Goal: Task Accomplishment & Management: Use online tool/utility

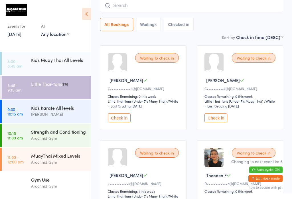
scroll to position [49, 0]
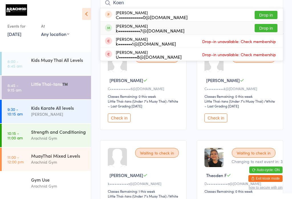
type input "Koen"
click at [267, 29] on button "Drop in" at bounding box center [266, 28] width 23 height 8
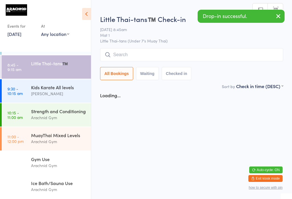
scroll to position [0, 0]
click at [34, 139] on div "Arachnid Gym" at bounding box center [58, 141] width 55 height 7
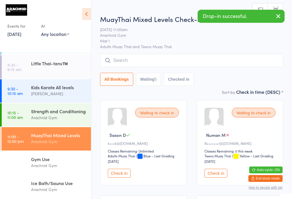
click at [144, 60] on input "search" at bounding box center [191, 60] width 183 height 13
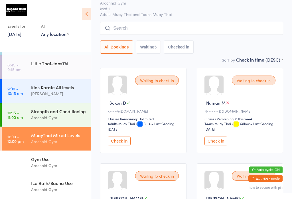
scroll to position [54, 0]
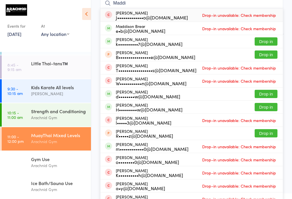
type input "Maddi"
click at [269, 39] on button "Drop in" at bounding box center [266, 41] width 23 height 8
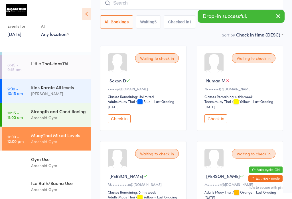
click at [29, 60] on link "8:45 - 9:15 am Little Thai-tans™️" at bounding box center [46, 66] width 89 height 23
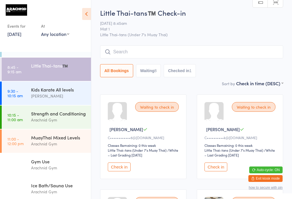
click at [207, 50] on input "search" at bounding box center [191, 51] width 183 height 13
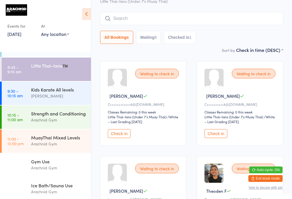
scroll to position [46, 0]
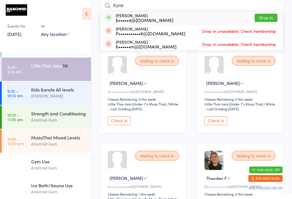
click at [269, 11] on input "Kyrie" at bounding box center [191, 5] width 183 height 13
type input "Kyrie"
click at [267, 16] on button "Drop in" at bounding box center [266, 18] width 23 height 8
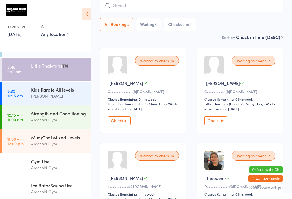
click at [160, 9] on input "search" at bounding box center [191, 5] width 183 height 13
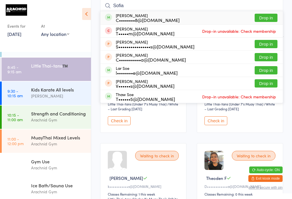
type input "Sofia"
click at [269, 15] on button "Drop in" at bounding box center [266, 18] width 23 height 8
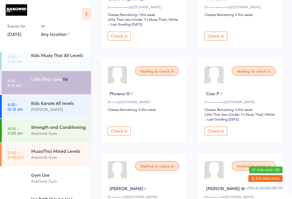
scroll to position [225, 0]
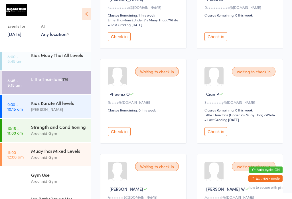
click at [221, 136] on button "Check in" at bounding box center [215, 131] width 23 height 9
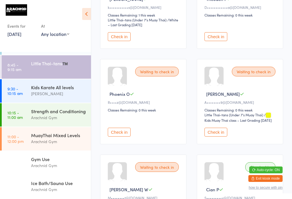
scroll to position [27, 0]
click at [71, 159] on div "Gym Use" at bounding box center [58, 159] width 55 height 6
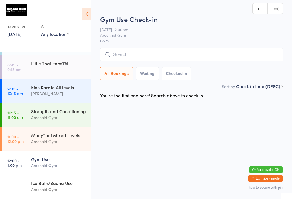
click at [62, 63] on div "Little Thai-tans™️" at bounding box center [61, 63] width 60 height 16
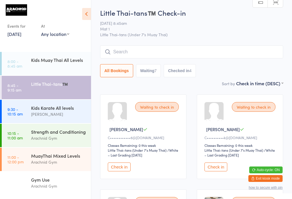
click at [61, 110] on div "Kids Karate All levels" at bounding box center [58, 108] width 55 height 6
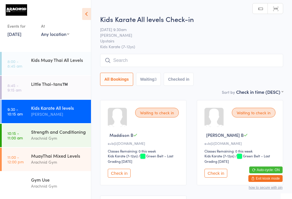
click at [171, 55] on input "search" at bounding box center [191, 60] width 183 height 13
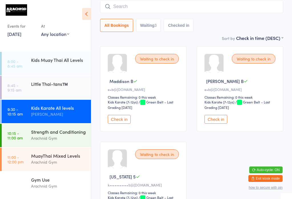
scroll to position [54, 0]
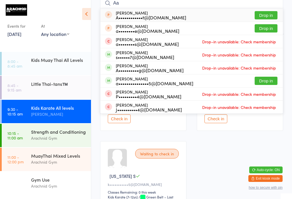
type input "A"
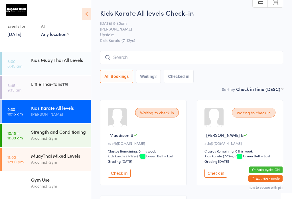
scroll to position [0, 0]
click at [188, 56] on input "search" at bounding box center [191, 57] width 183 height 13
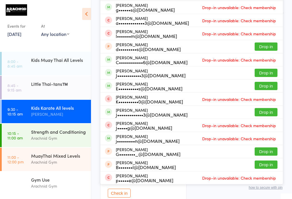
scroll to position [78, 0]
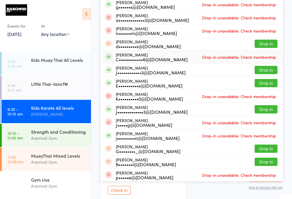
type input "[PERSON_NAME]"
click at [170, 54] on div "[PERSON_NAME] C••••••••••••6@[DOMAIN_NAME]" at bounding box center [152, 56] width 72 height 9
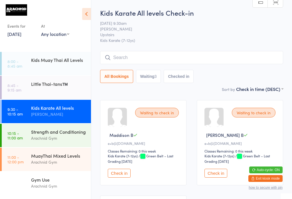
scroll to position [0, 0]
click at [175, 55] on input "search" at bounding box center [191, 57] width 183 height 13
click at [30, 61] on link "8:00 - 8:45 am Kids Muay Thai All Levels" at bounding box center [46, 63] width 89 height 23
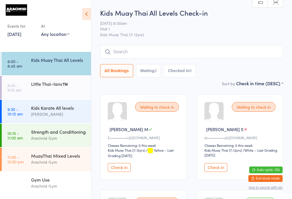
click at [35, 84] on div "Little Thai-tans™️" at bounding box center [58, 84] width 55 height 6
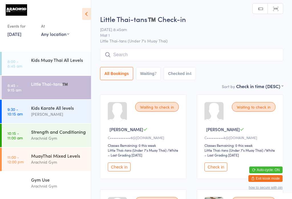
click at [119, 168] on button "Check in" at bounding box center [119, 167] width 23 height 9
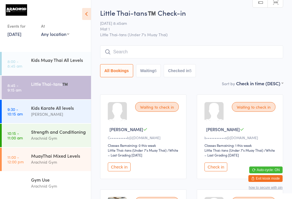
click at [25, 114] on link "9:30 - 10:15 am Kids Karate All levels [PERSON_NAME]" at bounding box center [46, 111] width 89 height 23
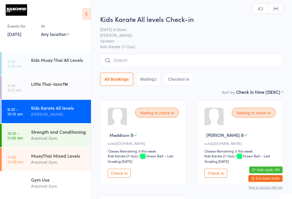
click at [262, 56] on input "search" at bounding box center [191, 60] width 183 height 13
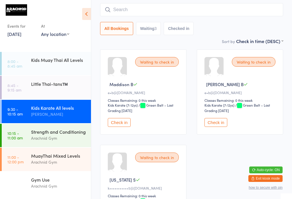
scroll to position [54, 0]
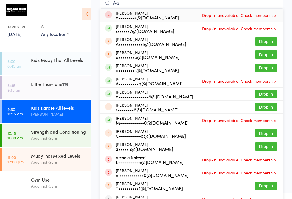
type input "A"
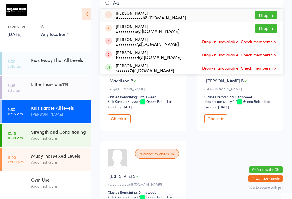
type input "A"
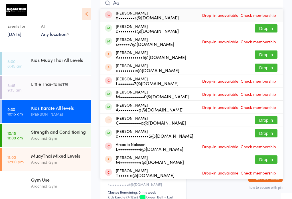
type input "A"
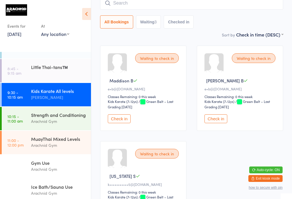
scroll to position [27, 0]
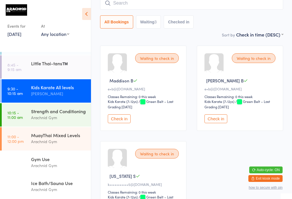
click at [45, 185] on div "Ice Bath/Sauna Use" at bounding box center [58, 183] width 55 height 6
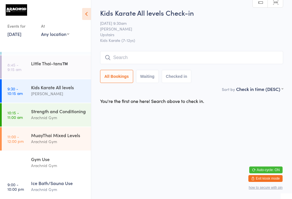
click at [42, 185] on div "Ice Bath/Sauna Use" at bounding box center [58, 183] width 55 height 6
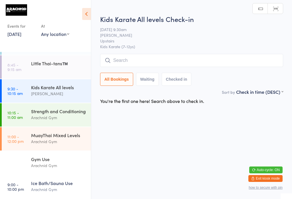
click at [47, 185] on div "Ice Bath/Sauna Use" at bounding box center [58, 183] width 55 height 6
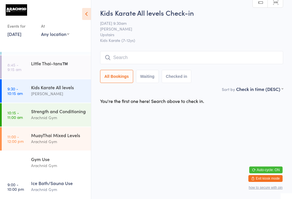
click at [44, 183] on div "Ice Bath/Sauna Use" at bounding box center [58, 183] width 55 height 6
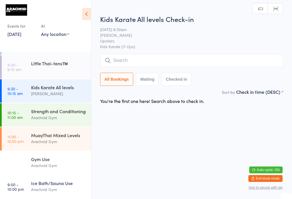
click at [46, 160] on div "Gym Use" at bounding box center [58, 159] width 55 height 6
click at [44, 184] on div "Ice Bath/Sauna Use" at bounding box center [58, 183] width 55 height 6
click at [46, 183] on div "Ice Bath/Sauna Use" at bounding box center [58, 183] width 55 height 6
click at [42, 184] on div "Ice Bath/Sauna Use" at bounding box center [58, 183] width 55 height 6
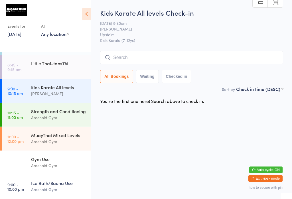
click at [152, 78] on button "Waiting" at bounding box center [147, 76] width 23 height 13
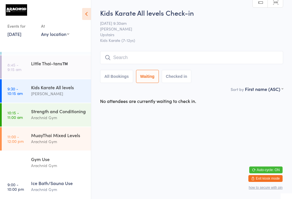
click at [128, 78] on button "All Bookings" at bounding box center [116, 76] width 33 height 13
select select "5"
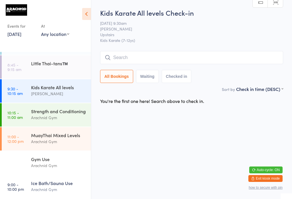
click at [72, 84] on div "Kids Karate All levels" at bounding box center [58, 87] width 55 height 6
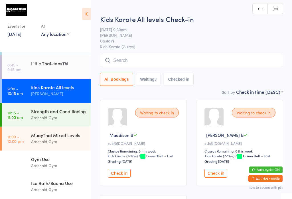
click at [162, 62] on input "search" at bounding box center [191, 60] width 183 height 13
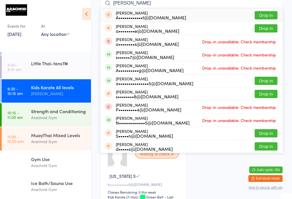
type input "[PERSON_NAME]"
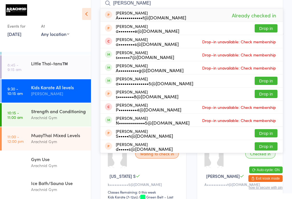
click at [255, 3] on input "[PERSON_NAME]" at bounding box center [191, 3] width 183 height 13
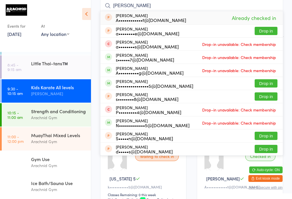
scroll to position [52, 0]
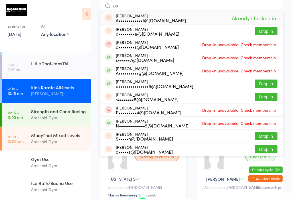
type input "a"
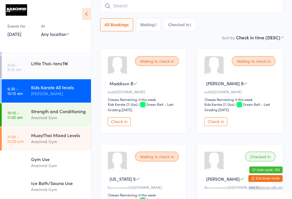
click at [189, 24] on button "Checked in 1" at bounding box center [180, 24] width 32 height 13
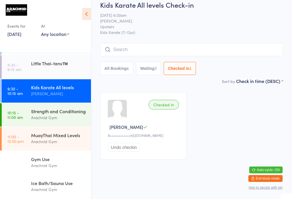
scroll to position [13, 0]
click at [132, 146] on button "Undo checkin" at bounding box center [124, 147] width 32 height 9
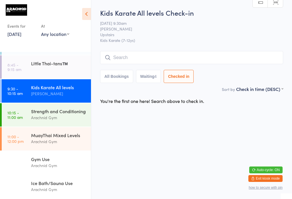
click at [153, 83] on button "Waiting 4" at bounding box center [148, 76] width 25 height 13
select select "0"
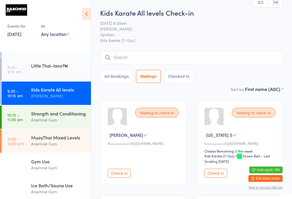
click at [215, 59] on input "search" at bounding box center [191, 57] width 183 height 13
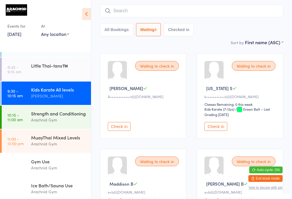
scroll to position [52, 0]
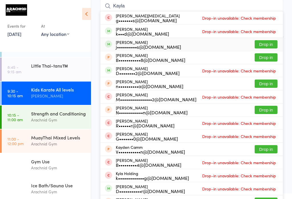
type input "Kayla"
click at [268, 45] on button "Drop in" at bounding box center [266, 44] width 23 height 8
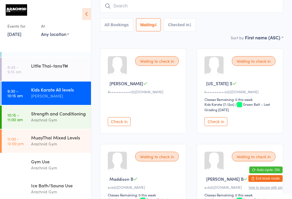
click at [217, 123] on button "Check in" at bounding box center [215, 121] width 23 height 9
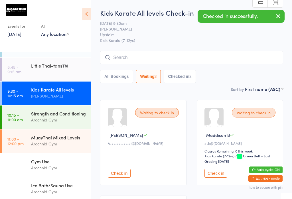
scroll to position [0, 0]
click at [231, 52] on input "search" at bounding box center [191, 57] width 183 height 13
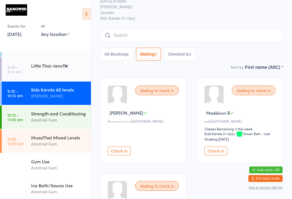
scroll to position [52, 0]
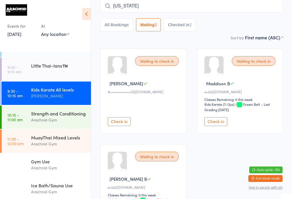
type input "[US_STATE]"
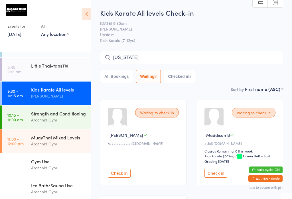
scroll to position [0, 0]
click at [115, 78] on button "All Bookings" at bounding box center [116, 76] width 33 height 13
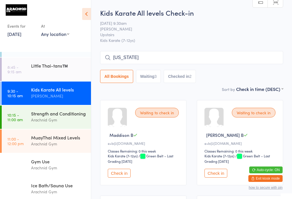
click at [147, 81] on button "Waiting 3" at bounding box center [148, 76] width 25 height 13
select select "0"
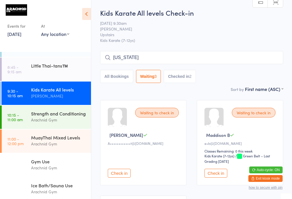
click at [201, 61] on input "[US_STATE]" at bounding box center [191, 57] width 183 height 13
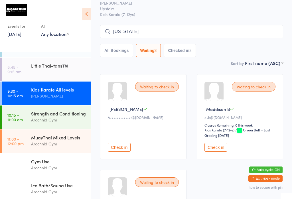
scroll to position [52, 0]
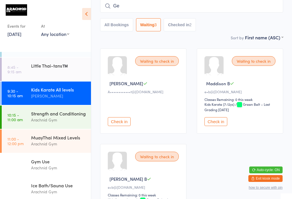
type input "G"
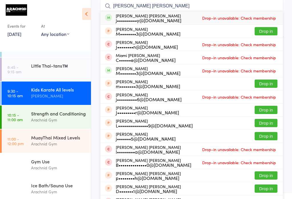
type input "[PERSON_NAME] [PERSON_NAME]"
click at [261, 21] on span "Drop-in unavailable: Check membership" at bounding box center [239, 18] width 77 height 9
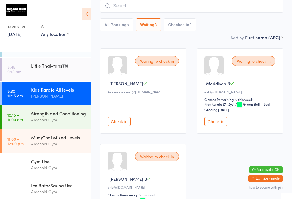
click at [236, 13] on input "search" at bounding box center [191, 5] width 183 height 13
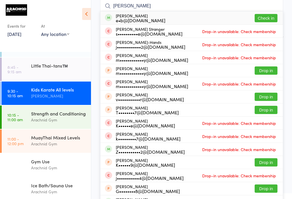
type input "[PERSON_NAME]"
click at [269, 15] on button "Check in" at bounding box center [266, 18] width 23 height 8
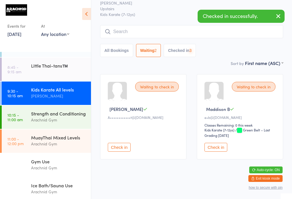
scroll to position [31, 0]
click at [197, 33] on input "search" at bounding box center [191, 31] width 183 height 13
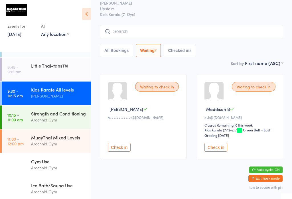
scroll to position [52, 0]
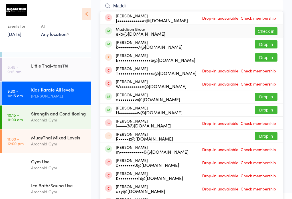
type input "Maddi"
click at [267, 31] on button "Check in" at bounding box center [266, 31] width 23 height 8
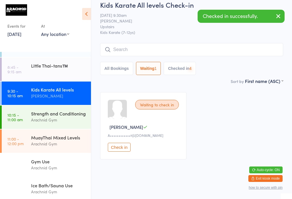
scroll to position [13, 0]
click at [250, 43] on input "search" at bounding box center [191, 49] width 183 height 13
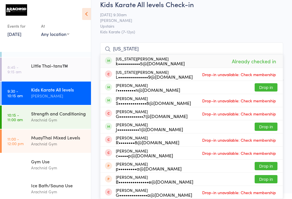
type input "[US_STATE]"
click at [269, 56] on span "Already checked in" at bounding box center [253, 61] width 47 height 10
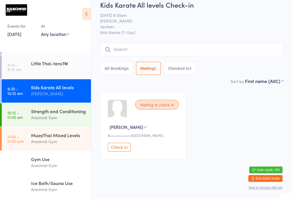
scroll to position [24, 0]
click at [64, 108] on div "Strength and Conditioning" at bounding box center [58, 111] width 55 height 6
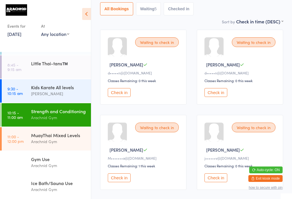
scroll to position [13, 0]
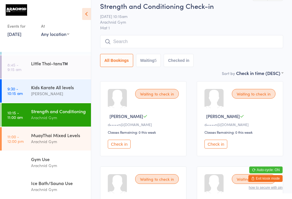
click at [172, 40] on input "search" at bounding box center [191, 41] width 183 height 13
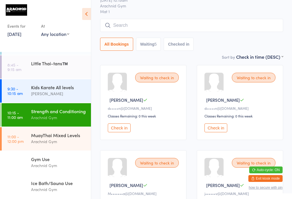
scroll to position [49, 0]
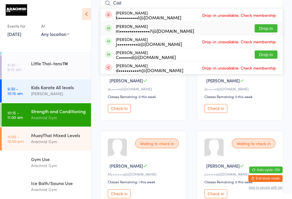
type input "Cait"
click at [268, 27] on button "Drop in" at bounding box center [266, 28] width 23 height 8
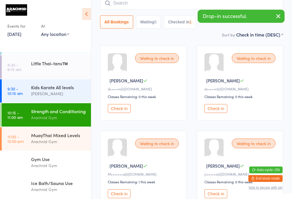
click at [60, 145] on div "Arachnid Gym" at bounding box center [58, 141] width 55 height 7
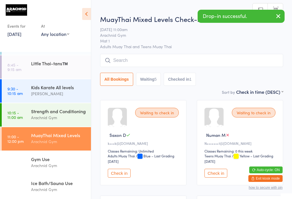
click at [171, 58] on input "search" at bounding box center [191, 60] width 183 height 13
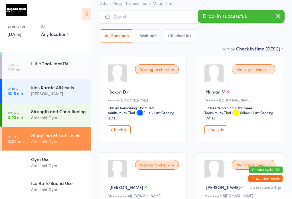
scroll to position [54, 0]
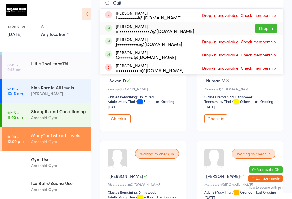
type input "Cait"
click at [269, 26] on button "Drop in" at bounding box center [266, 28] width 23 height 8
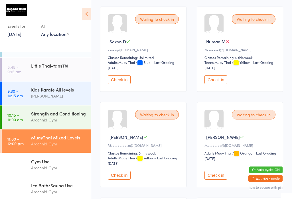
scroll to position [94, 0]
click at [58, 110] on div "Strength and Conditioning" at bounding box center [58, 113] width 55 height 6
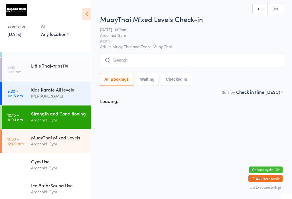
click at [66, 115] on div "Strength and Conditioning" at bounding box center [58, 113] width 55 height 6
click at [63, 117] on div "Strength and Conditioning" at bounding box center [58, 113] width 55 height 6
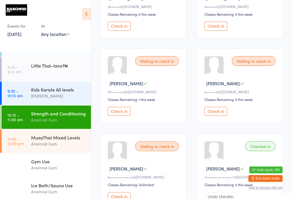
scroll to position [132, 0]
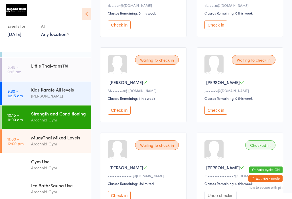
click at [219, 115] on button "Check in" at bounding box center [215, 110] width 23 height 9
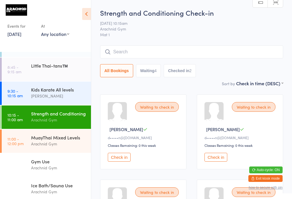
scroll to position [0, 0]
click at [121, 159] on button "Check in" at bounding box center [119, 157] width 23 height 9
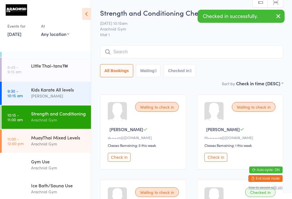
click at [119, 160] on button "Check in" at bounding box center [119, 157] width 23 height 9
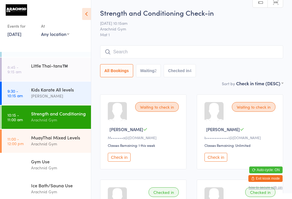
click at [185, 49] on input "search" at bounding box center [191, 51] width 183 height 13
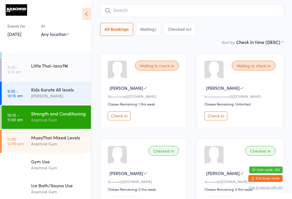
scroll to position [46, 0]
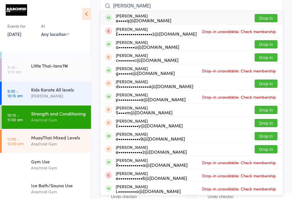
type input "[PERSON_NAME]"
click at [266, 16] on button "Drop in" at bounding box center [266, 18] width 23 height 8
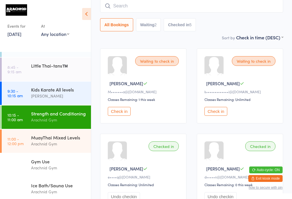
click at [219, 116] on button "Check in" at bounding box center [215, 111] width 23 height 9
click at [37, 147] on div "Arachnid Gym" at bounding box center [58, 144] width 55 height 7
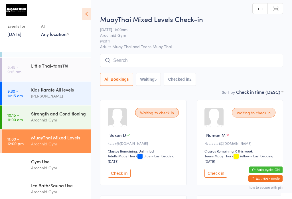
click at [131, 61] on input "search" at bounding box center [191, 60] width 183 height 13
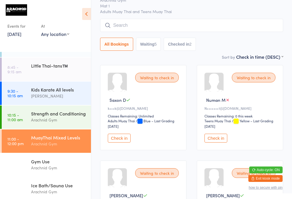
scroll to position [54, 0]
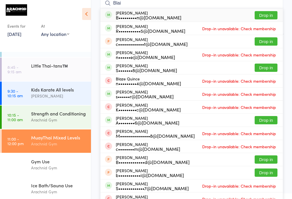
type input "Blai"
click at [263, 19] on button "Drop in" at bounding box center [266, 15] width 23 height 8
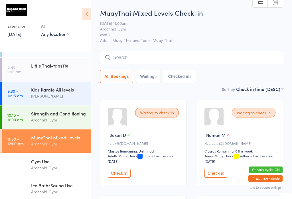
scroll to position [0, 0]
click at [147, 54] on input "search" at bounding box center [191, 57] width 183 height 13
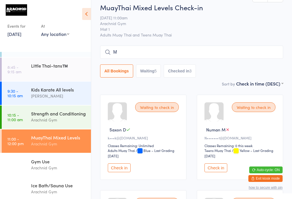
scroll to position [20, 0]
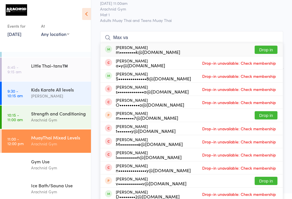
type input "Max va"
click at [269, 49] on button "Drop in" at bounding box center [266, 50] width 23 height 8
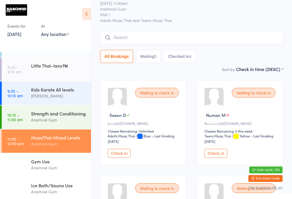
click at [56, 141] on div "MuayThai Mixed Levels" at bounding box center [58, 137] width 55 height 6
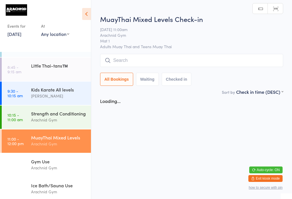
scroll to position [0, 0]
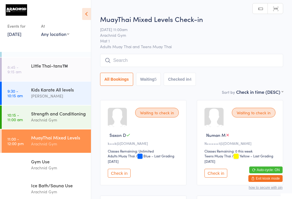
click at [198, 61] on input "search" at bounding box center [191, 60] width 183 height 13
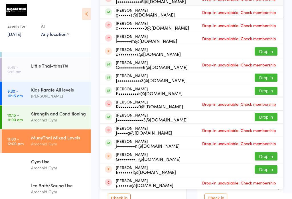
scroll to position [91, 0]
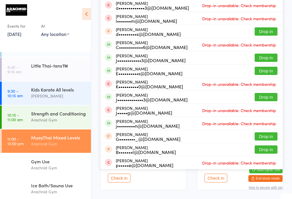
type input "[PERSON_NAME]"
click at [264, 56] on button "Drop in" at bounding box center [266, 58] width 23 height 8
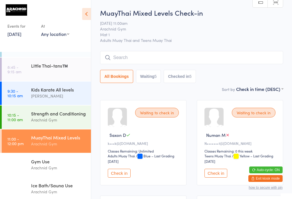
scroll to position [0, 0]
click at [165, 53] on input "search" at bounding box center [191, 57] width 183 height 13
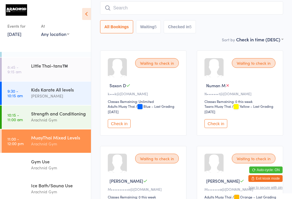
scroll to position [52, 0]
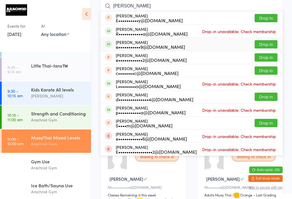
type input "[PERSON_NAME]"
click at [170, 40] on div "[PERSON_NAME] e•••••••••••9@[DOMAIN_NAME]" at bounding box center [150, 44] width 69 height 9
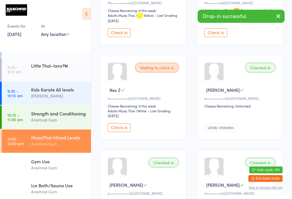
scroll to position [237, 0]
